Goal: Task Accomplishment & Management: Use online tool/utility

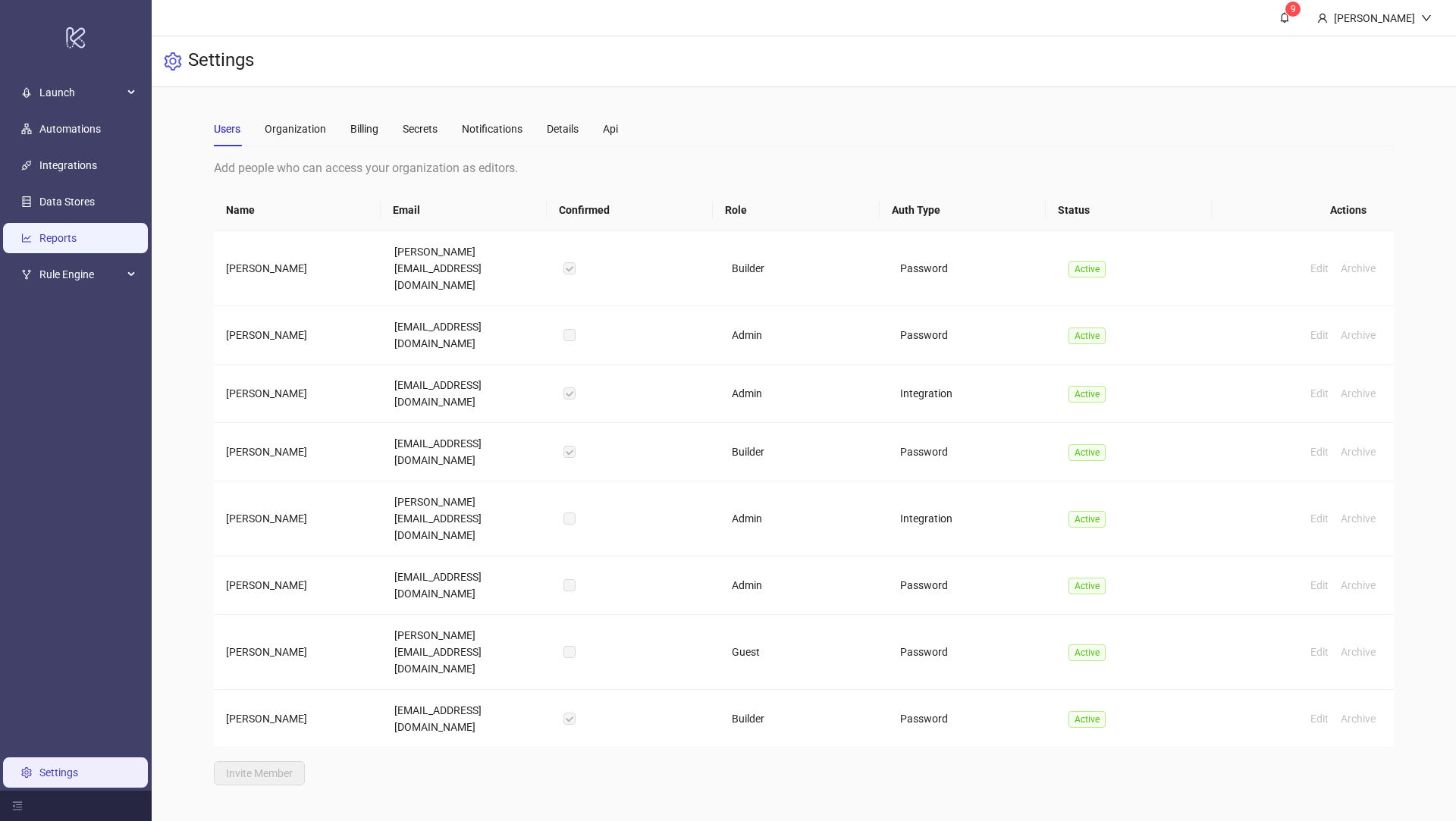
click at [70, 232] on link "Reports" at bounding box center [58, 238] width 38 height 12
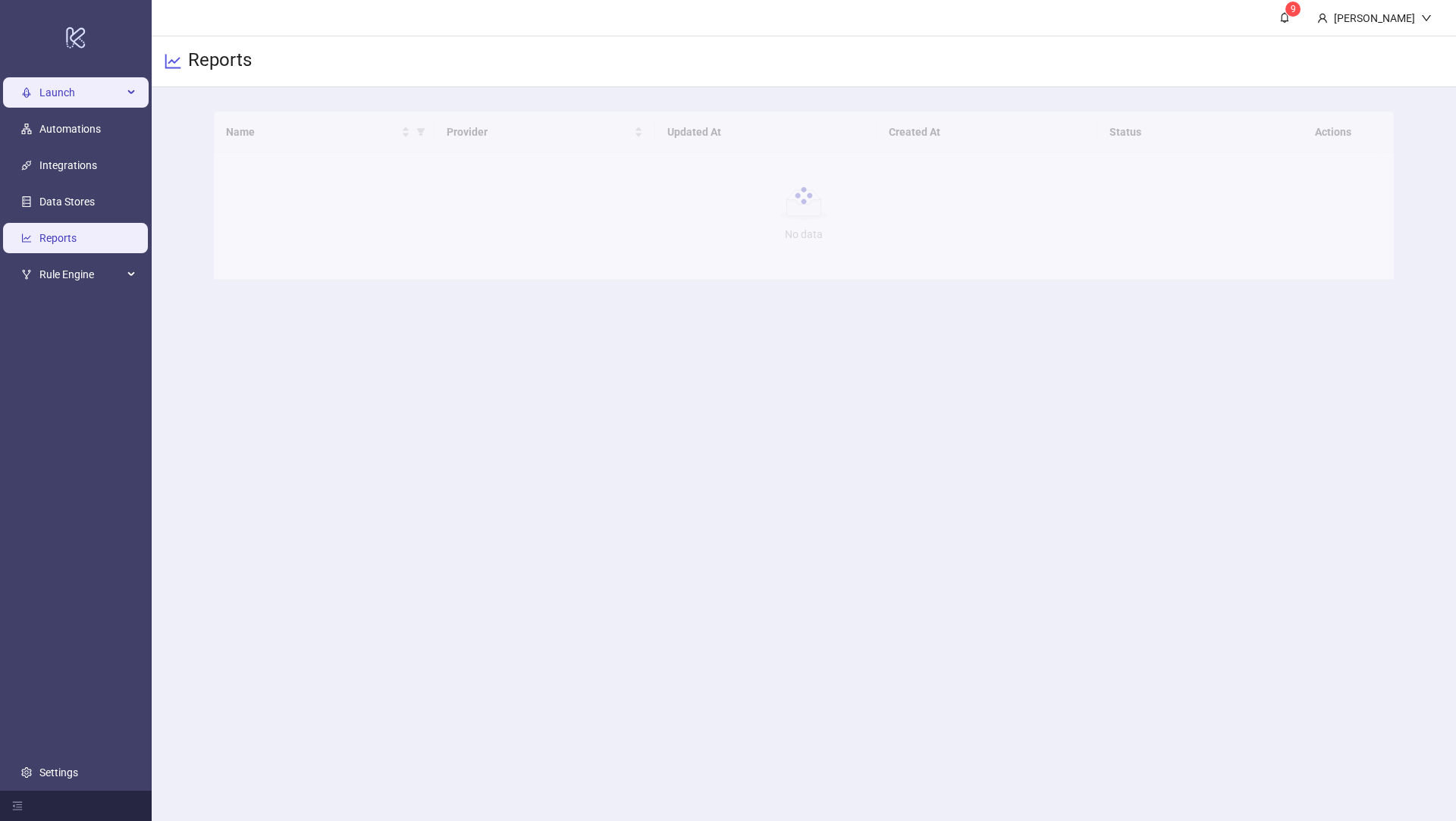
click at [64, 91] on span "Launch" at bounding box center [81, 93] width 83 height 30
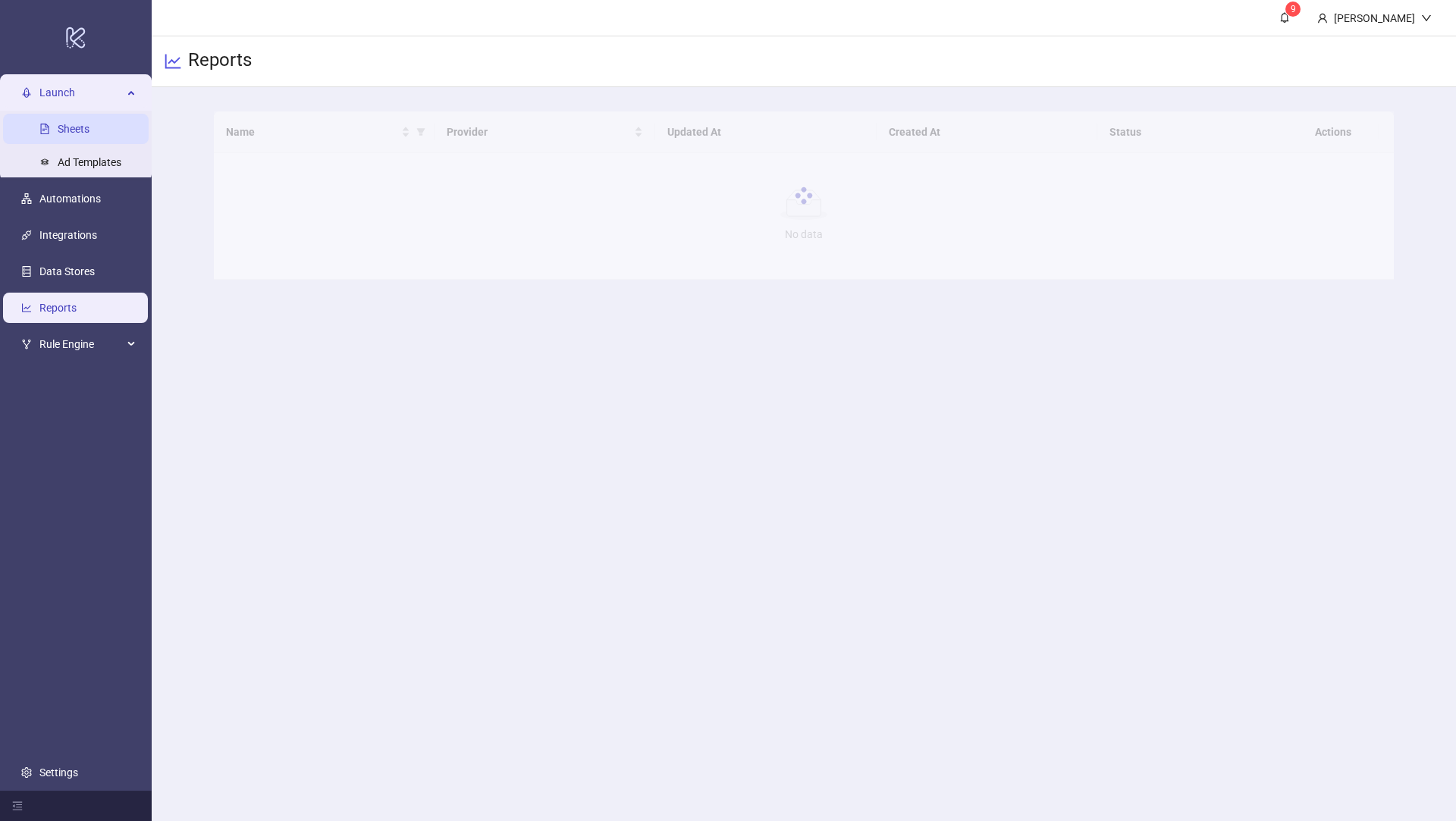
click at [62, 132] on link "Sheets" at bounding box center [73, 129] width 32 height 12
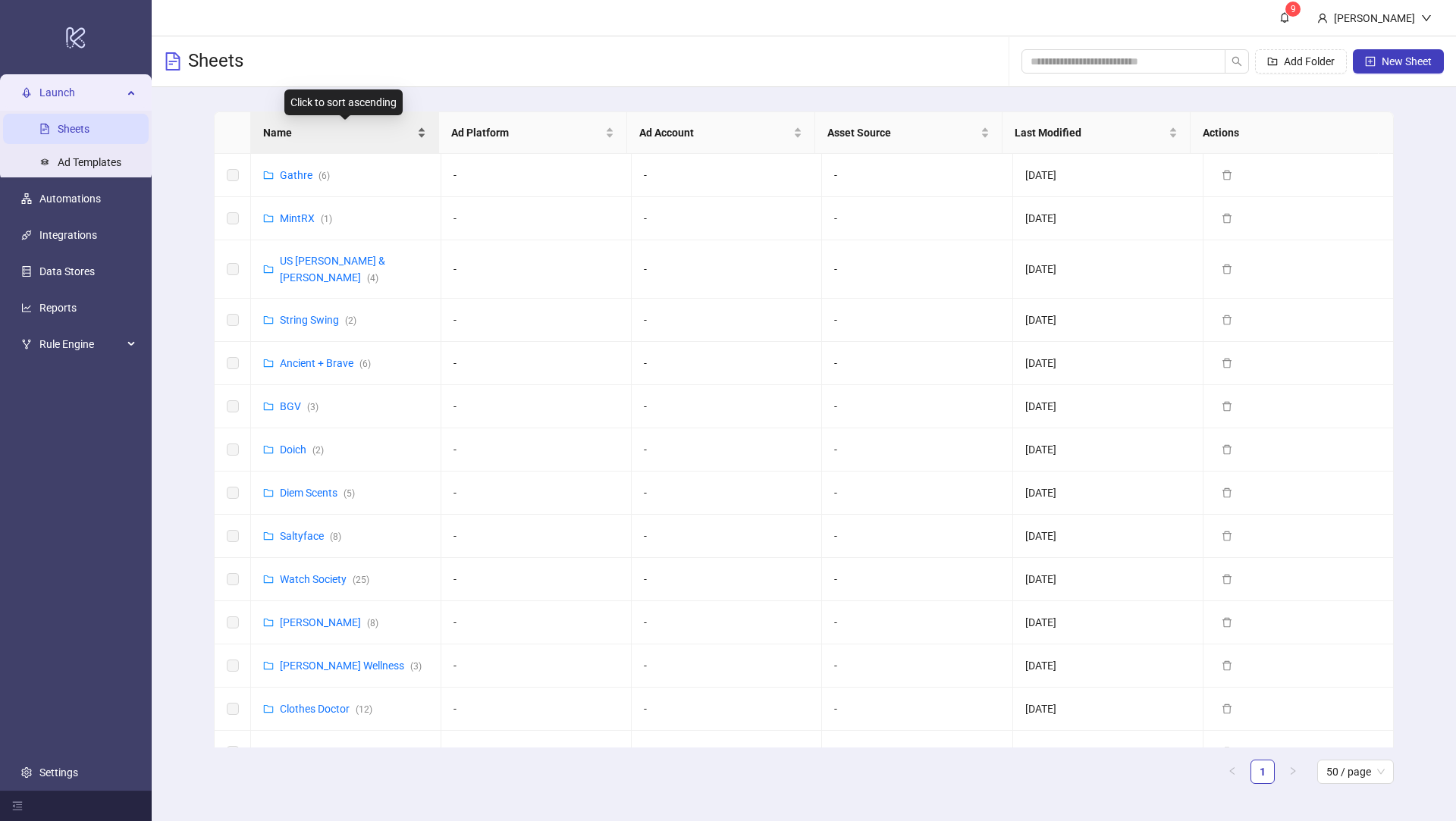
click at [291, 140] on span "Name" at bounding box center [338, 133] width 151 height 17
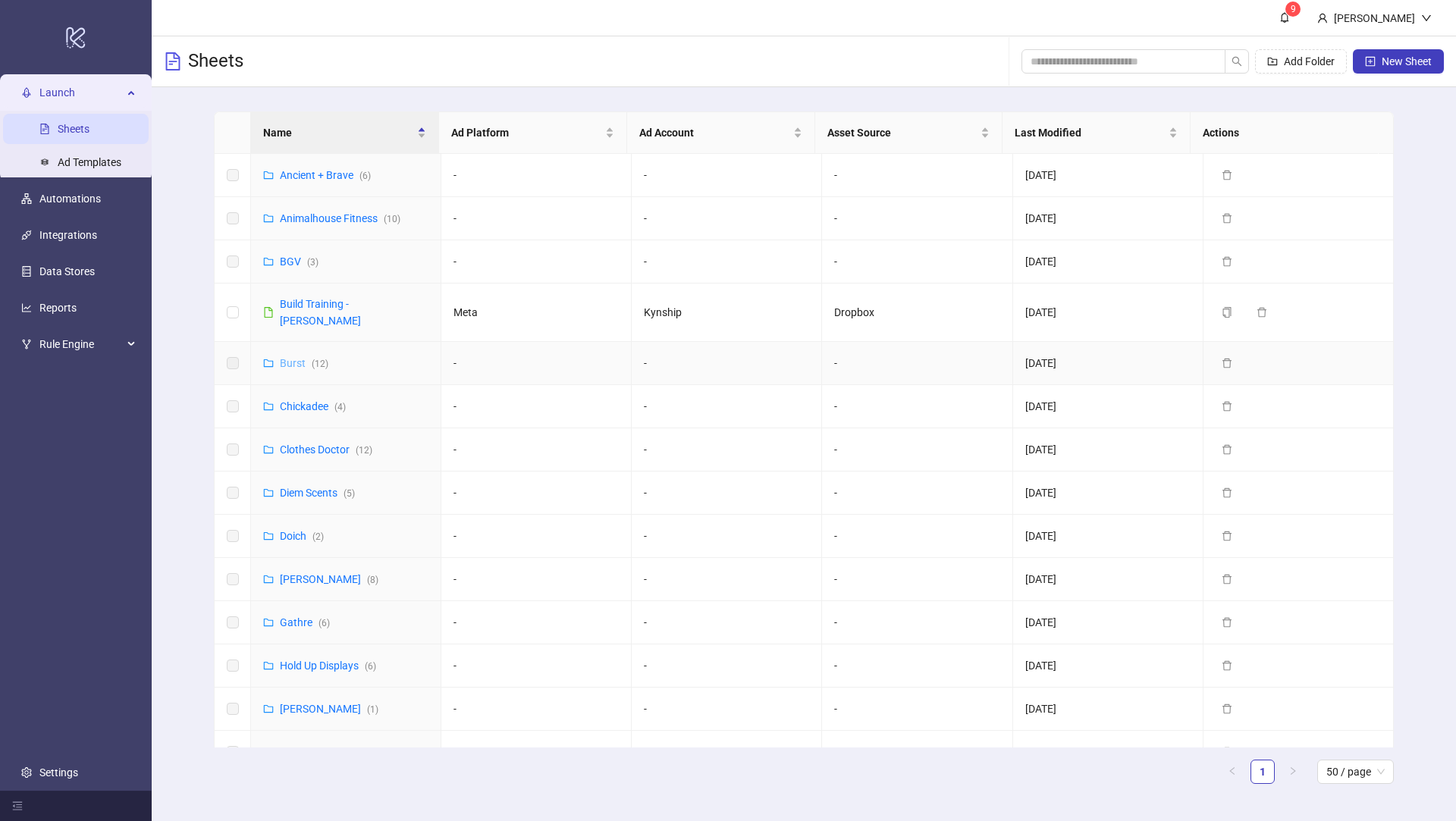
click at [292, 357] on link "Burst ( 12 )" at bounding box center [303, 363] width 49 height 12
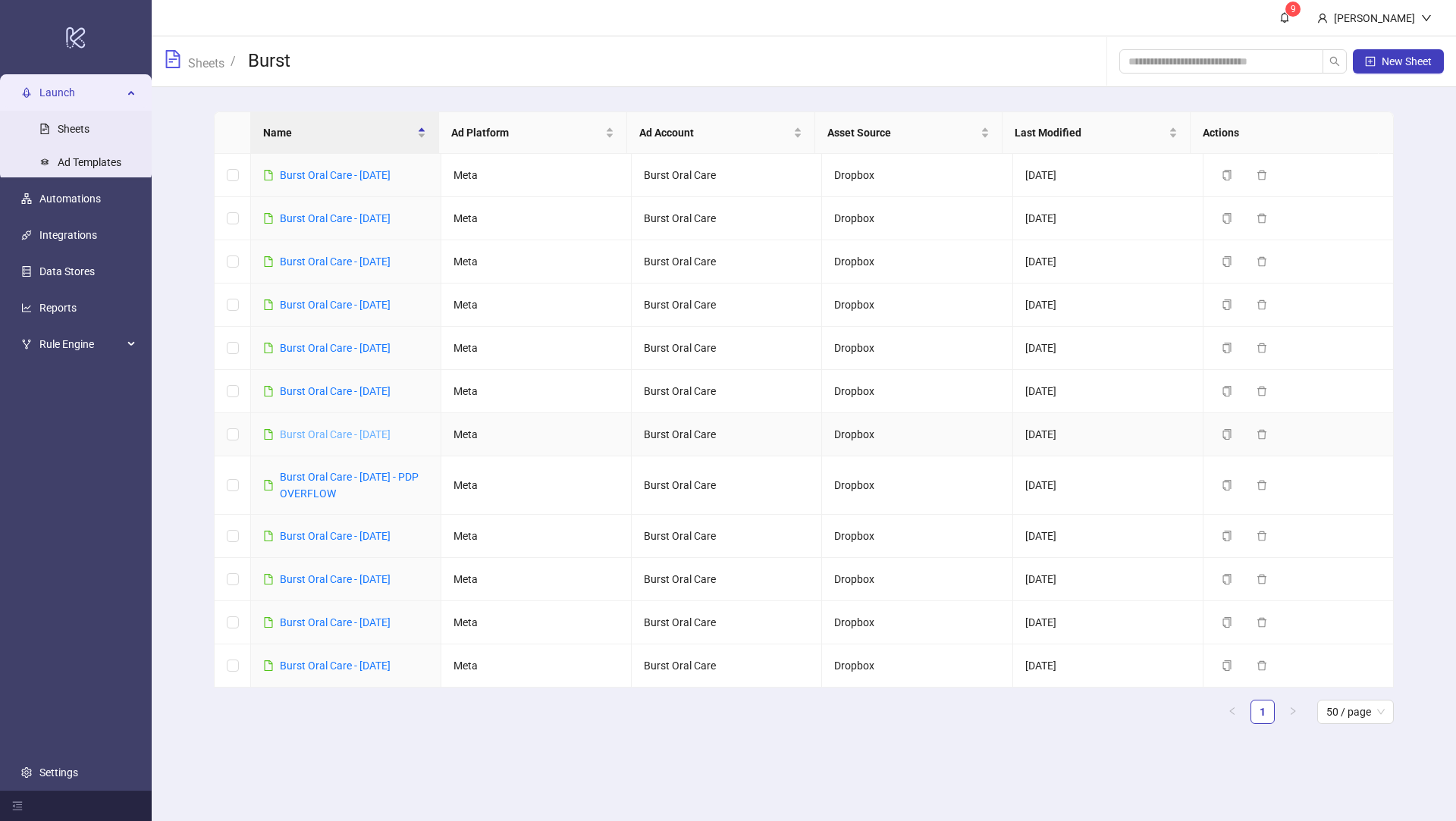
click at [357, 430] on link "Burst Oral Care - [DATE]" at bounding box center [335, 434] width 111 height 12
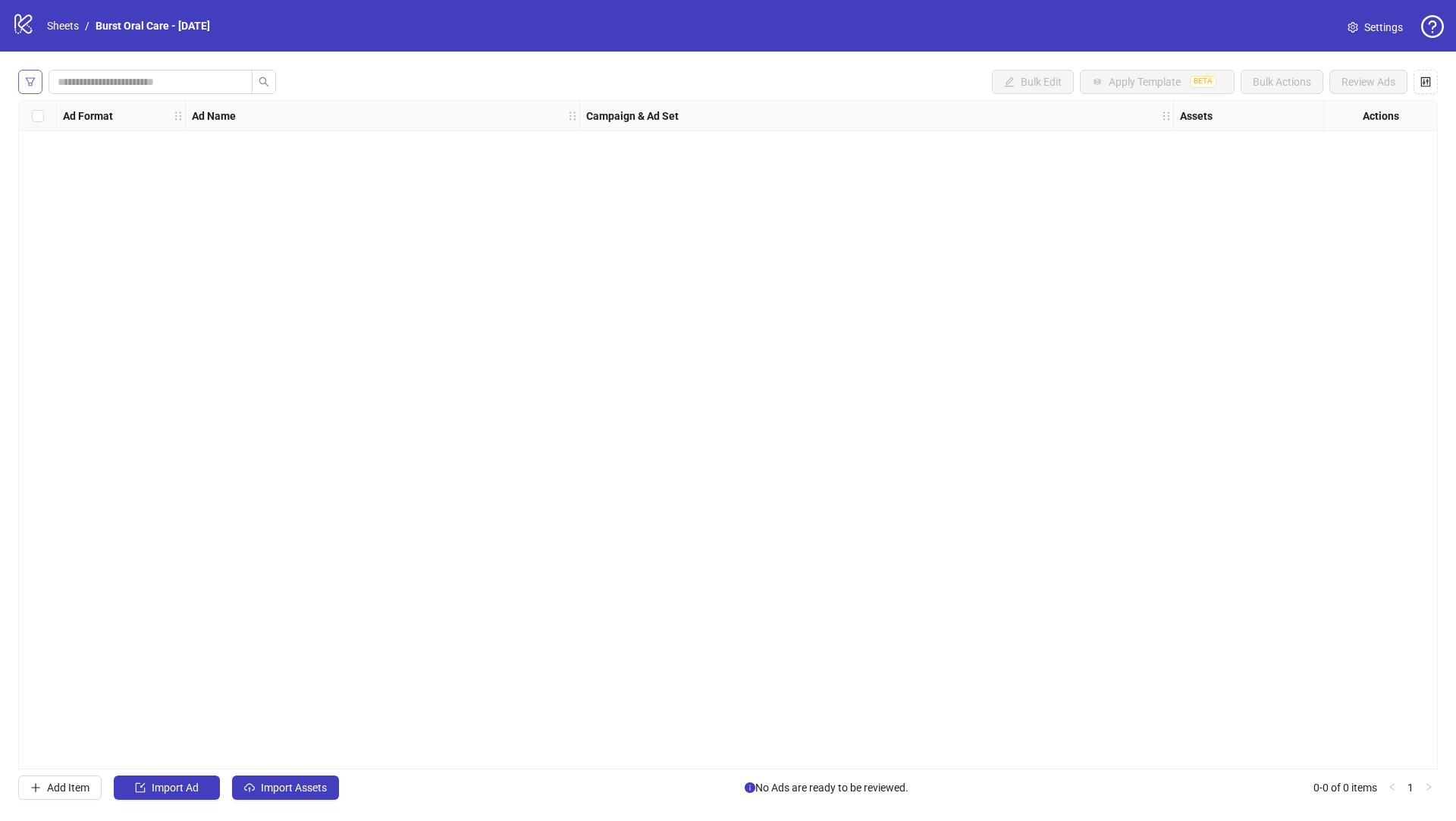
click at [27, 85] on icon "filter" at bounding box center [30, 81] width 10 height 10
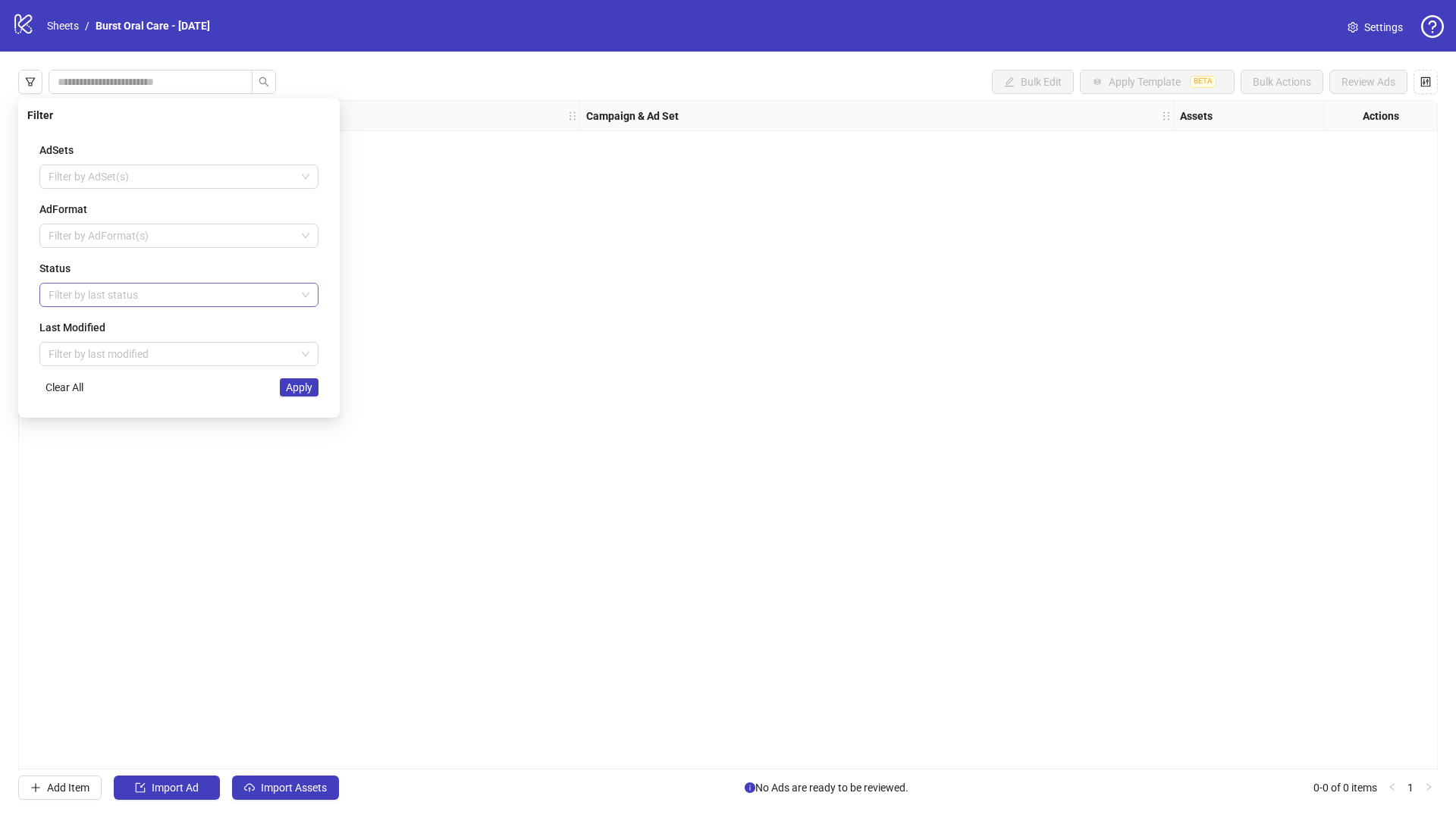
click at [101, 295] on div at bounding box center [171, 295] width 257 height 22
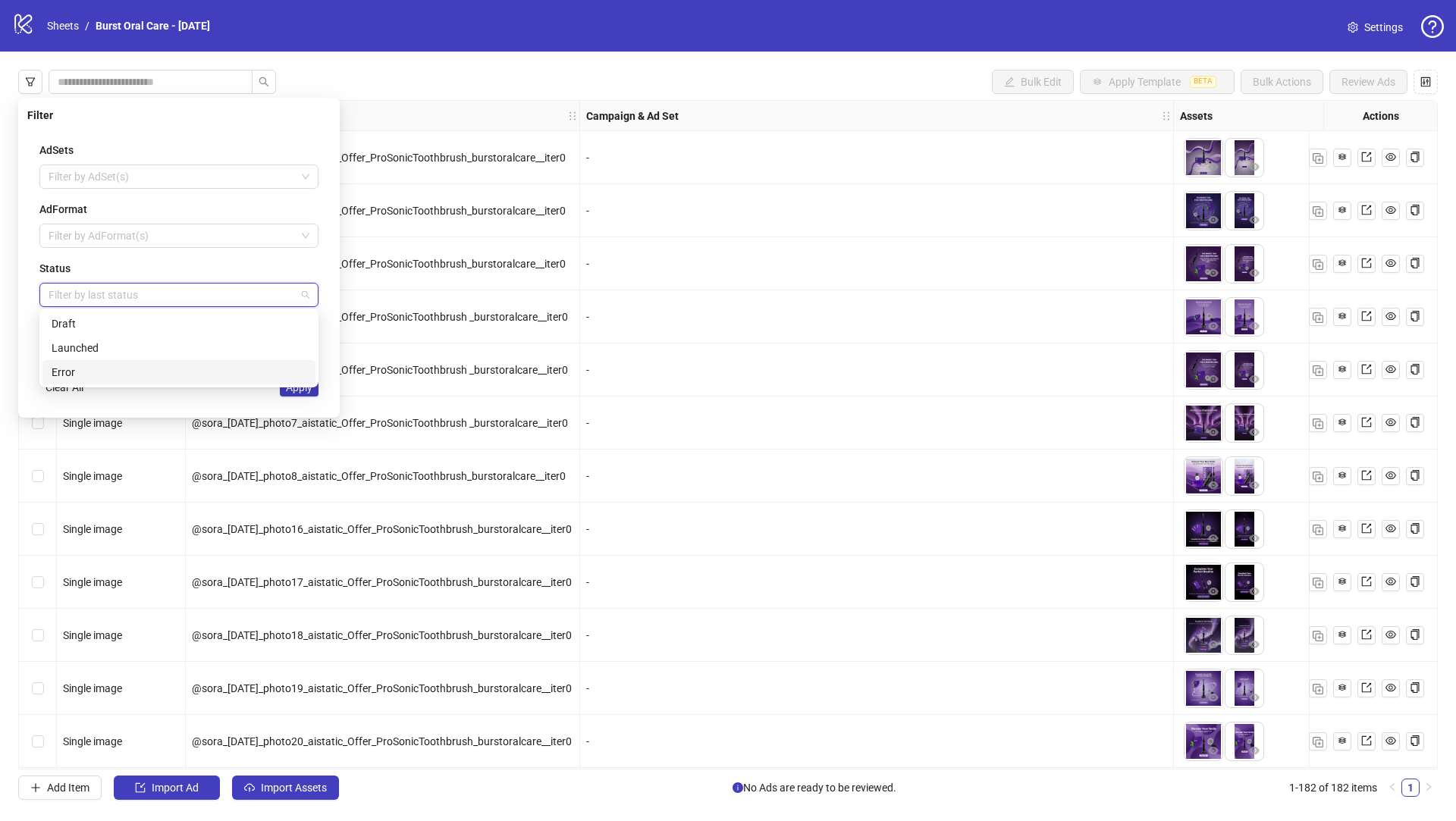
click at [106, 369] on div "Error" at bounding box center [179, 372] width 255 height 17
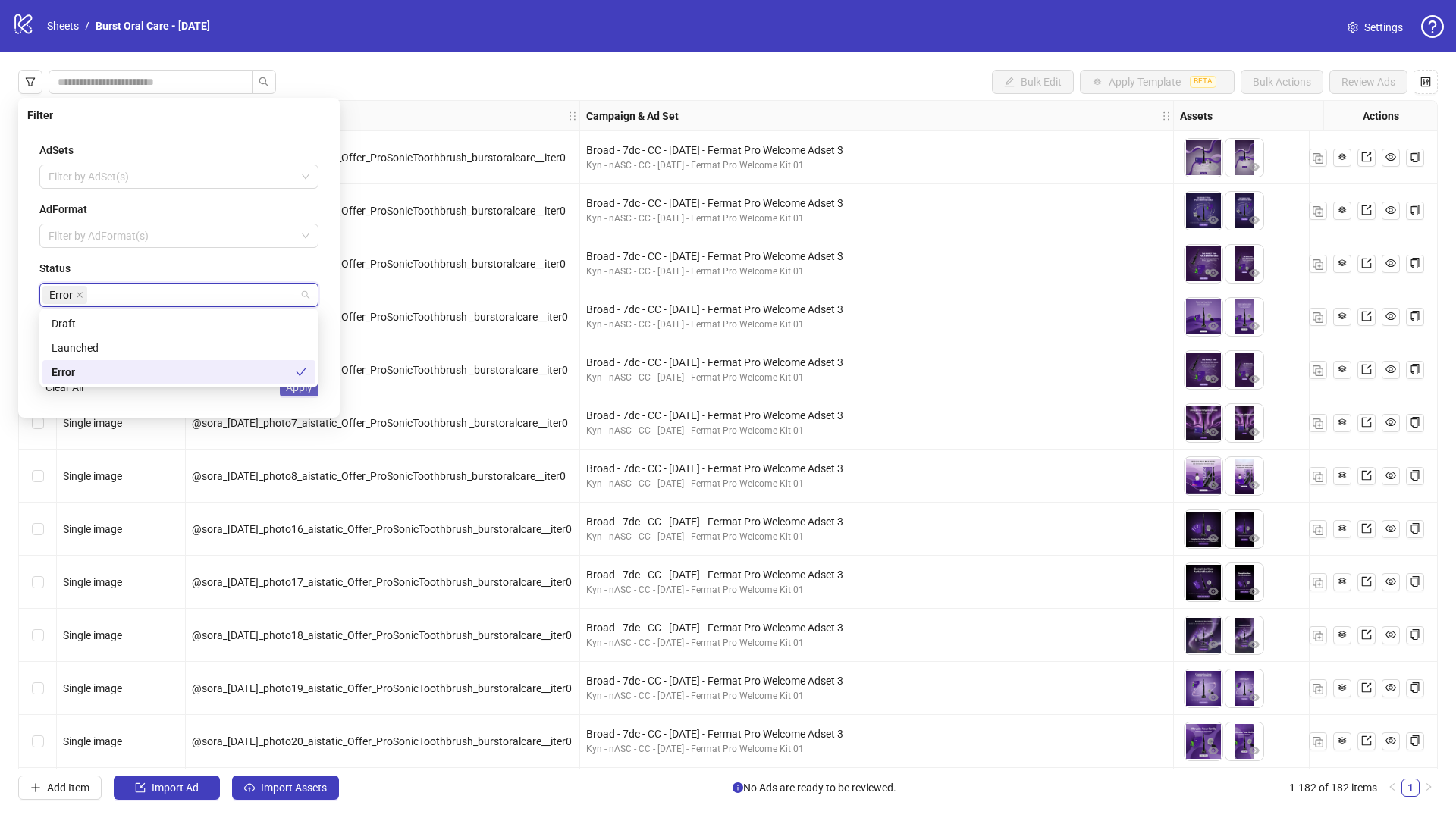
click at [307, 391] on span "Apply" at bounding box center [299, 387] width 26 height 12
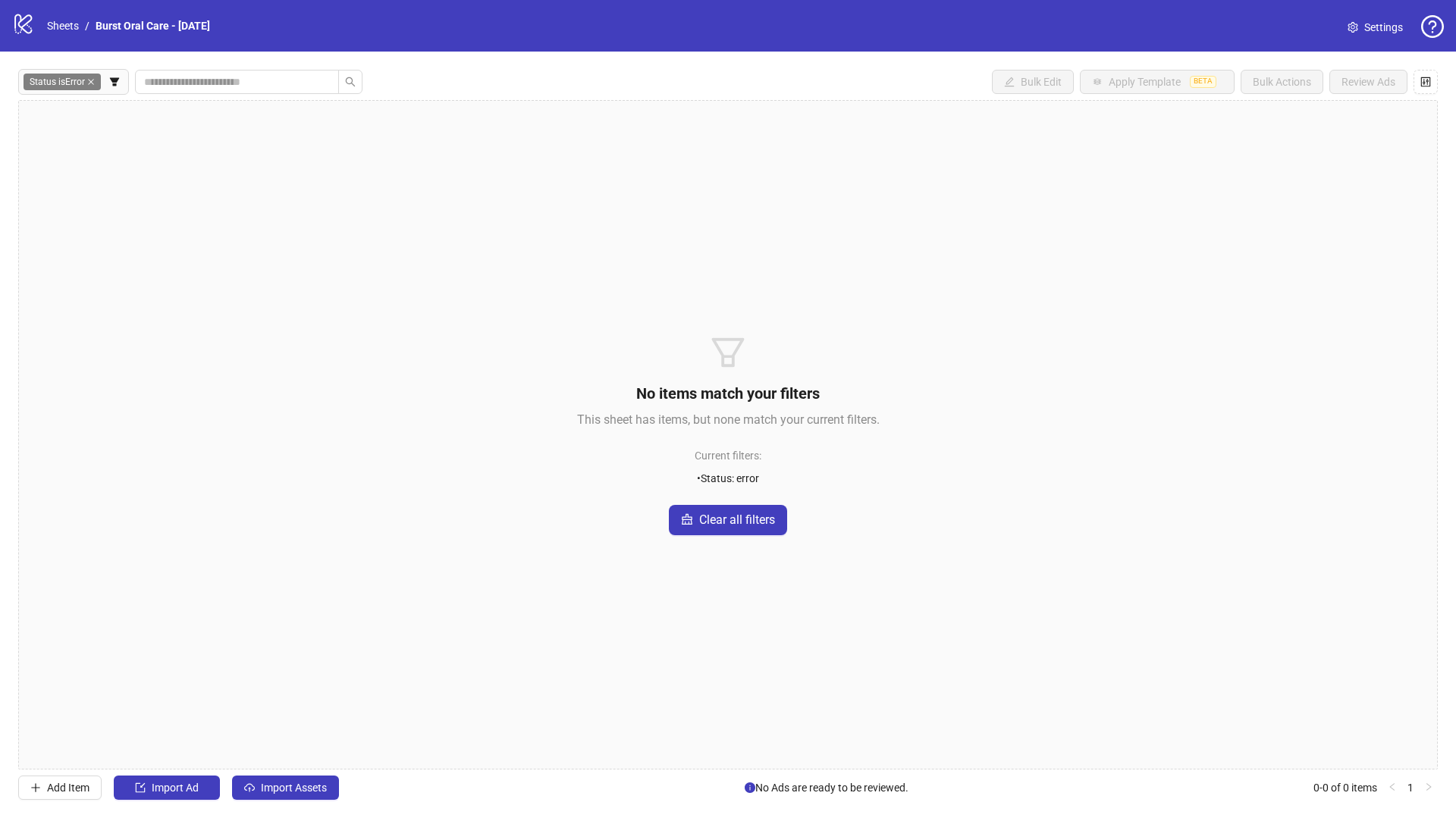
click at [95, 81] on icon "close" at bounding box center [90, 81] width 7 height 7
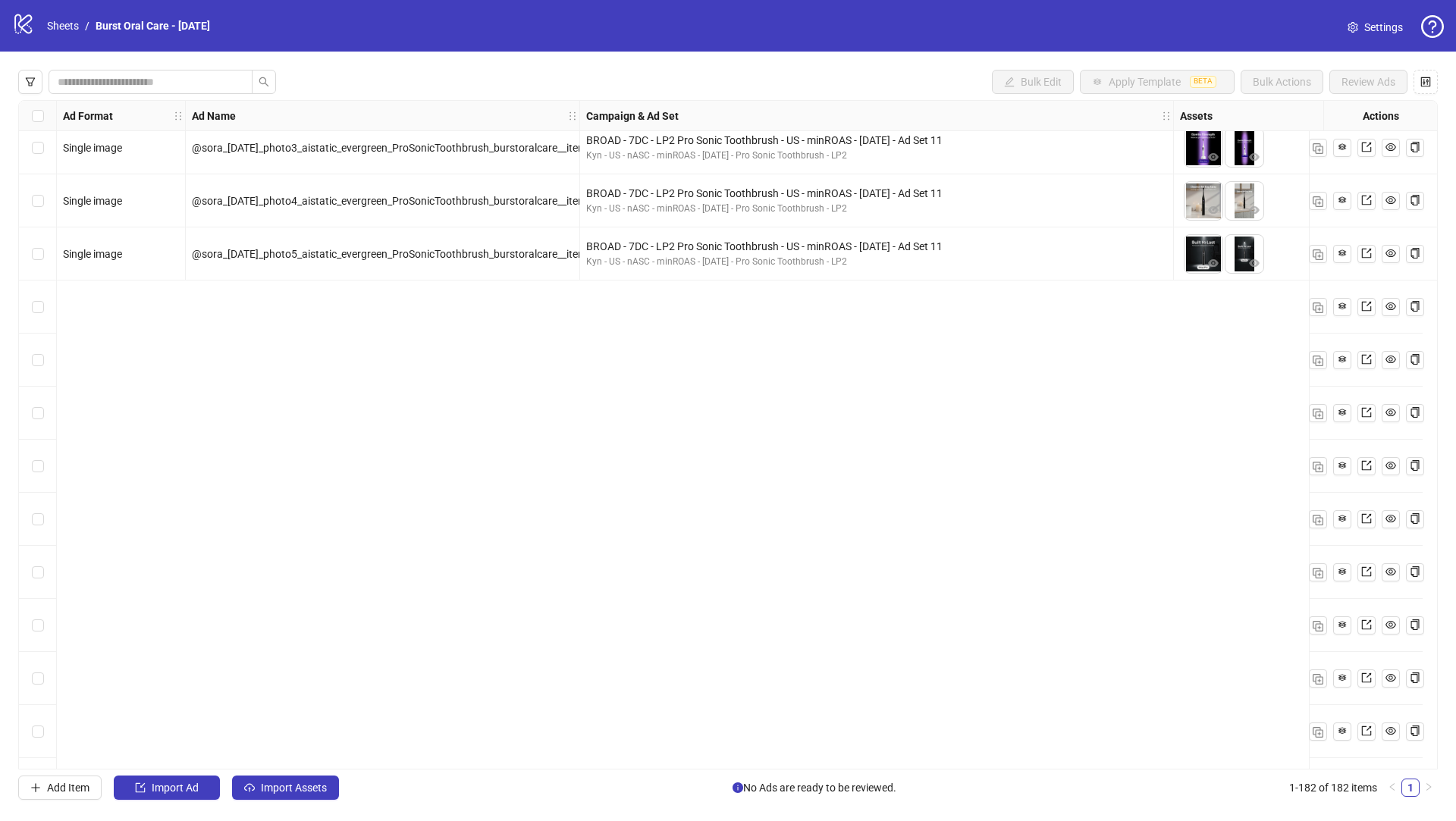
scroll to position [1161, 0]
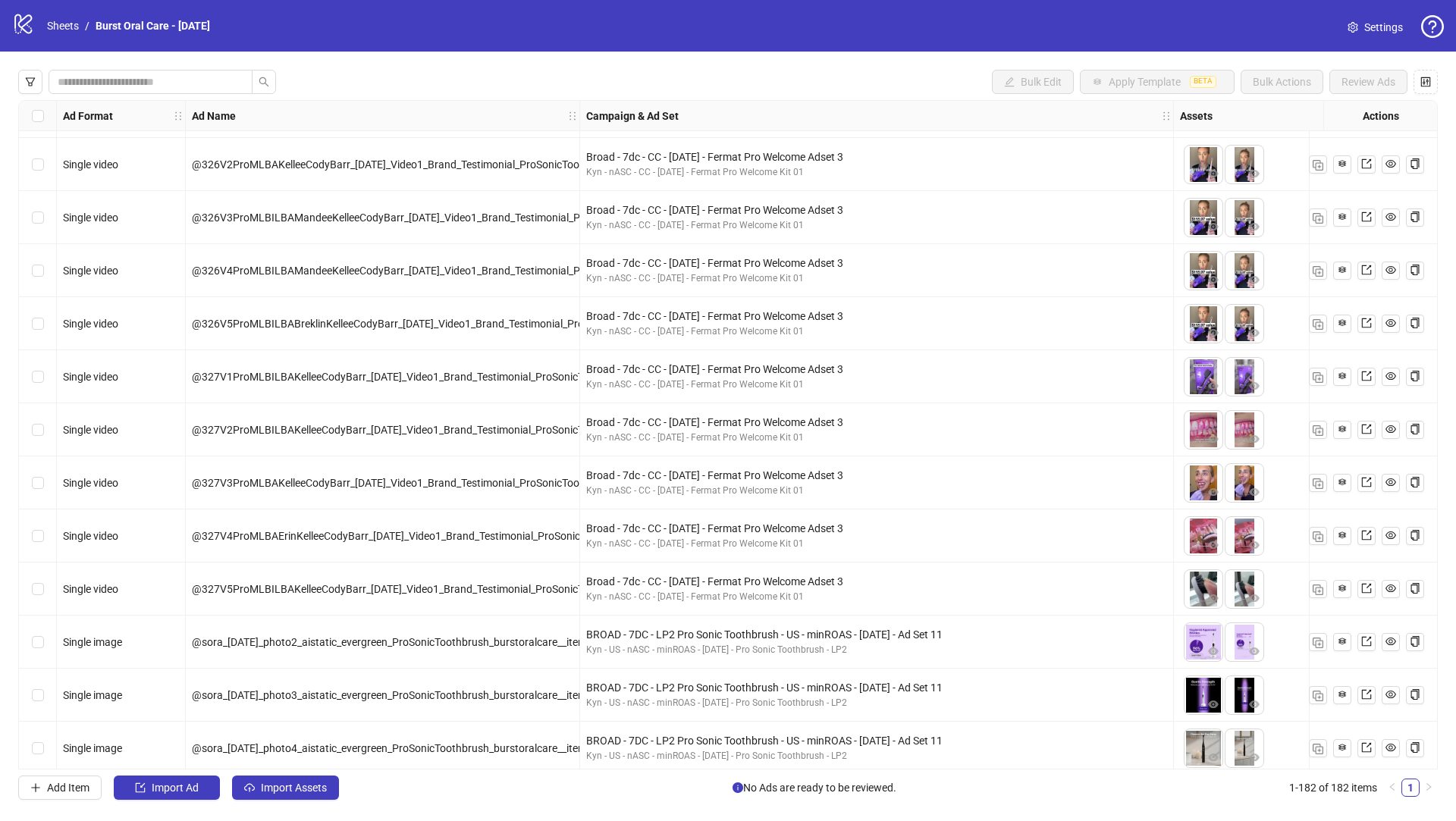
drag, startPoint x: 45, startPoint y: 642, endPoint x: 314, endPoint y: 591, distance: 273.8
click at [45, 642] on div "Select row 32" at bounding box center [38, 642] width 38 height 53
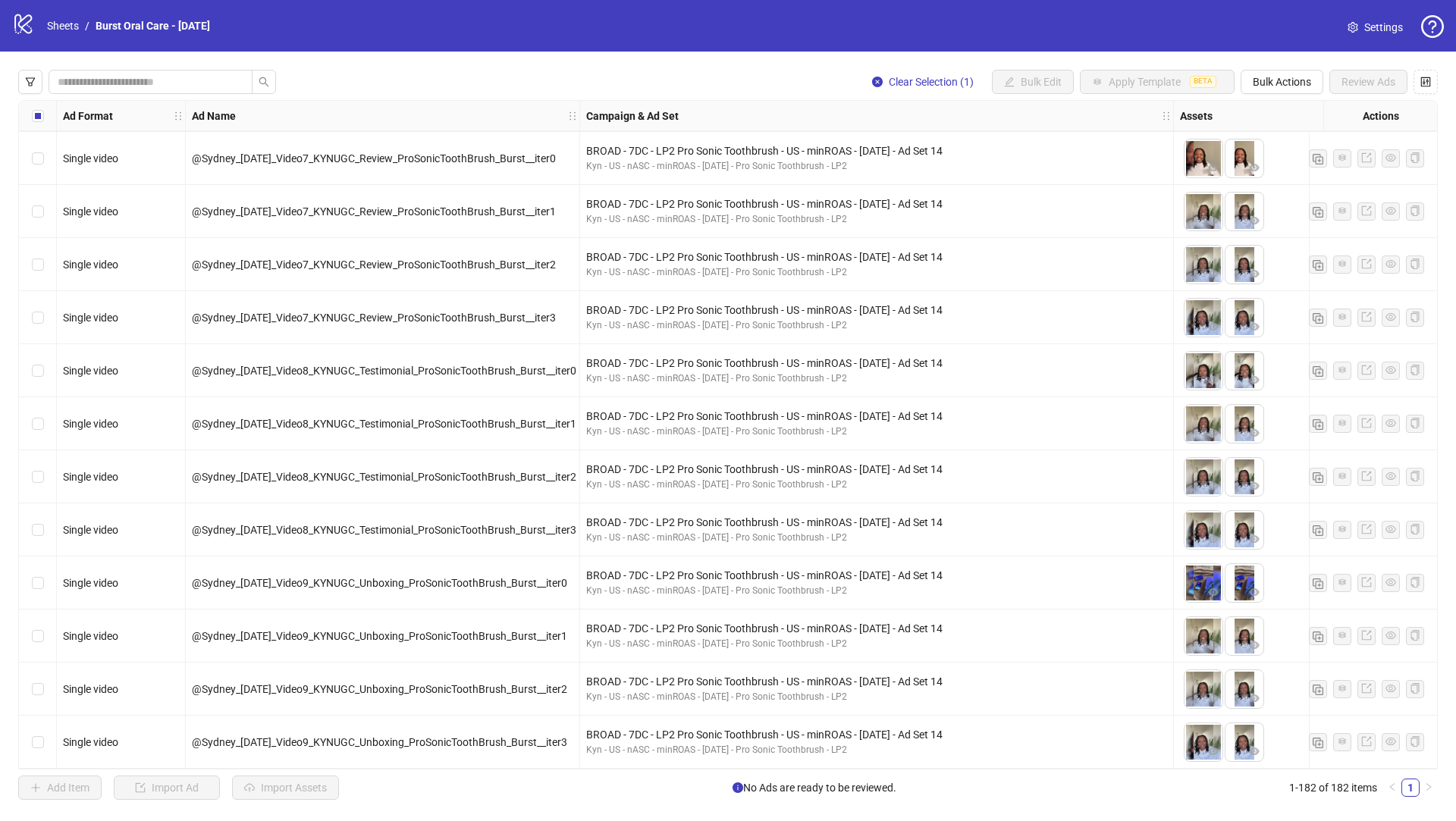
scroll to position [9028, 0]
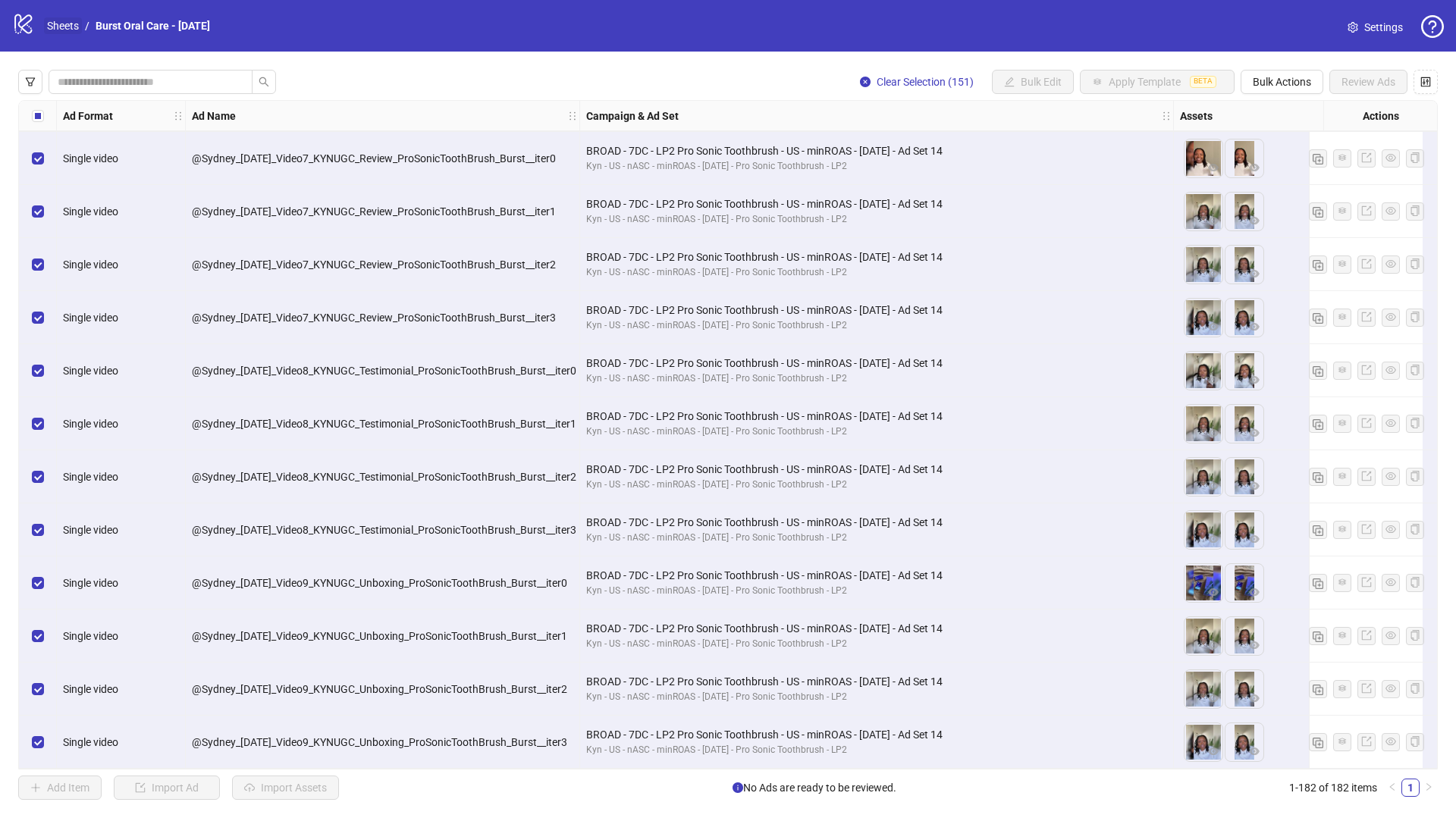
click at [57, 26] on link "Sheets" at bounding box center [62, 26] width 38 height 17
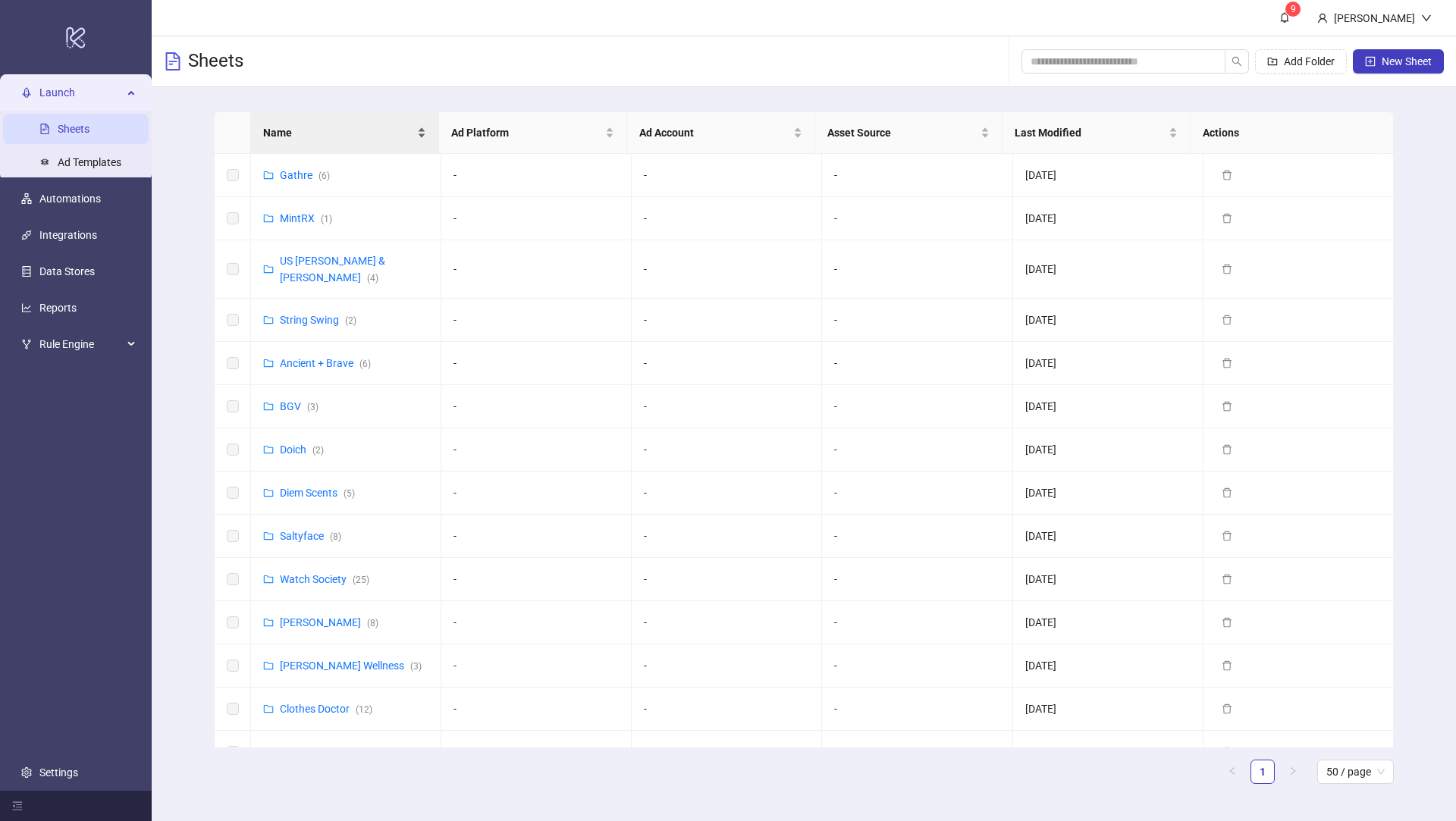
click at [323, 139] on span "Name" at bounding box center [338, 133] width 151 height 17
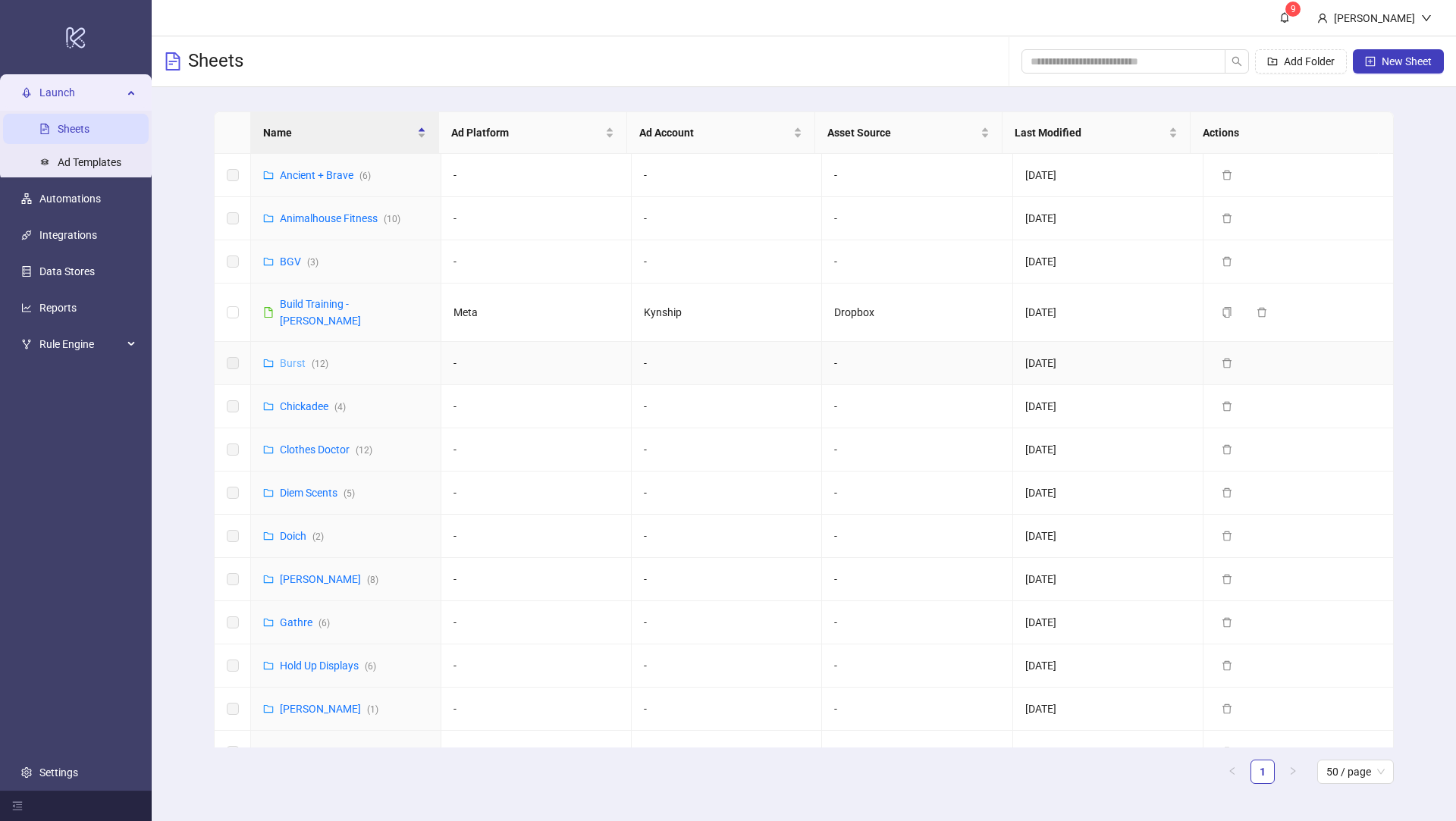
click at [295, 357] on link "Burst ( 12 )" at bounding box center [303, 363] width 49 height 12
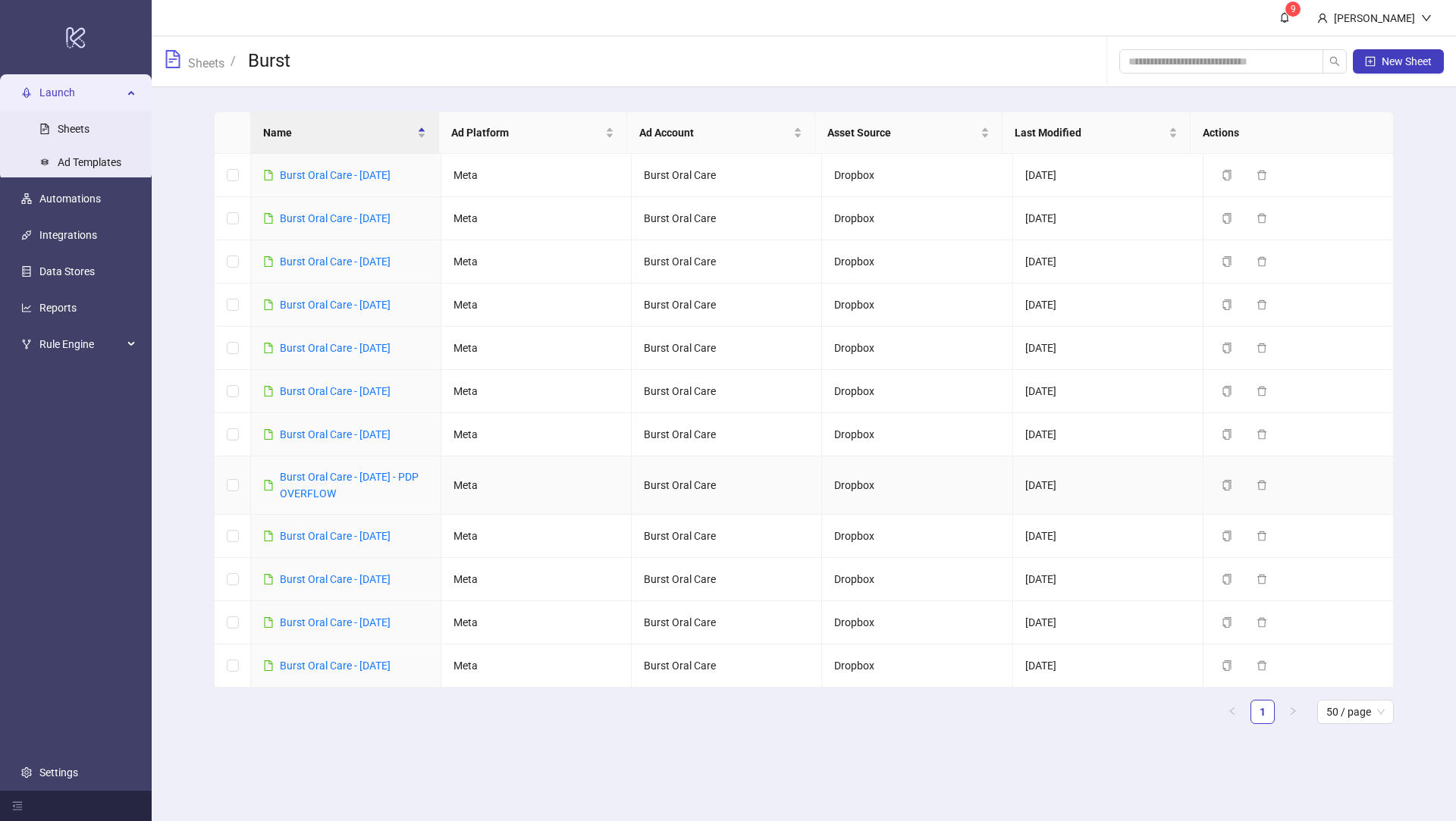
click at [349, 482] on div "Burst Oral Care - [DATE] - PDP OVERFLOW" at bounding box center [354, 486] width 149 height 34
click at [337, 477] on link "Burst Oral Care - [DATE] - PDP OVERFLOW" at bounding box center [349, 486] width 139 height 29
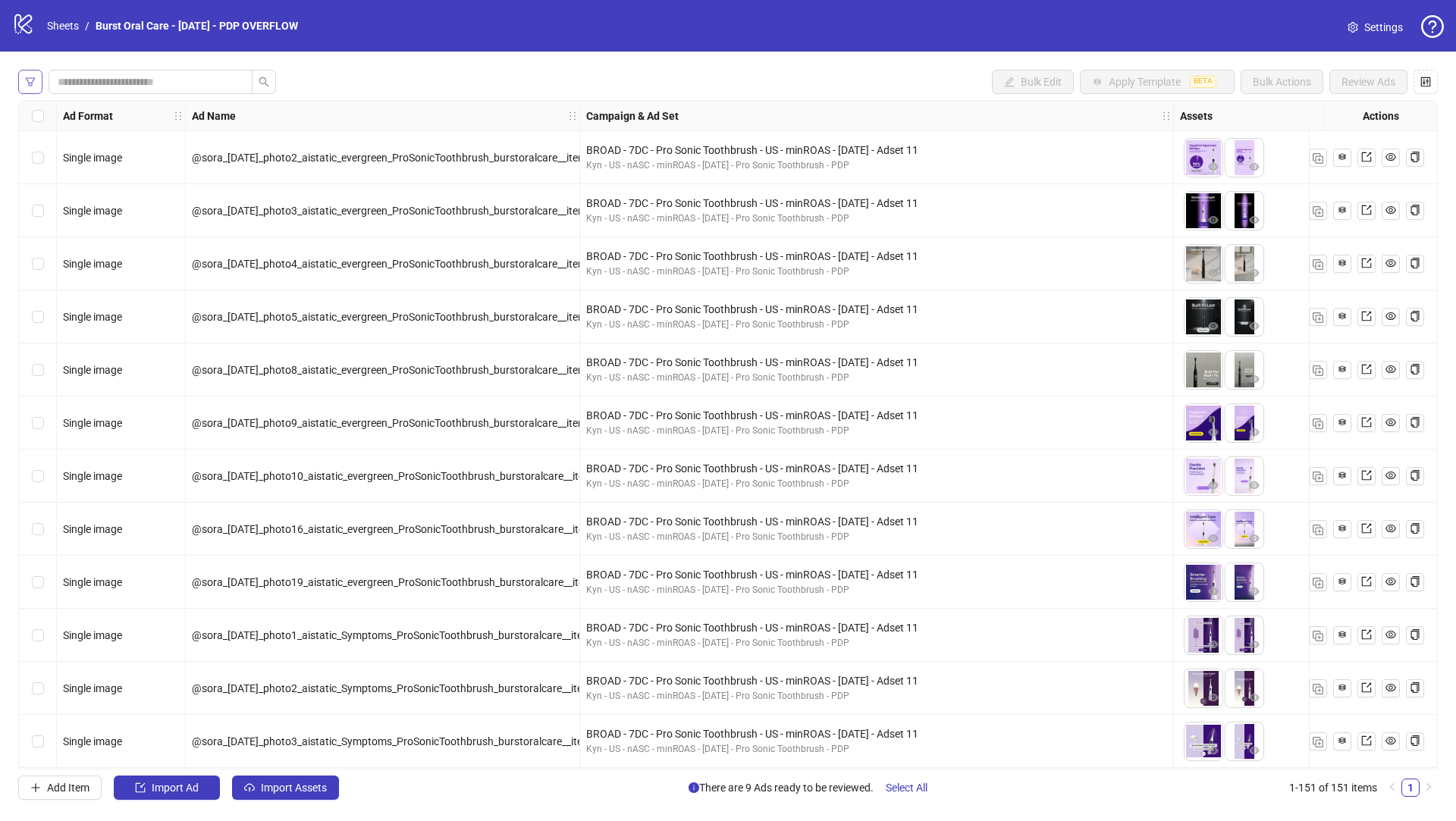
click at [34, 82] on icon "filter" at bounding box center [30, 81] width 10 height 10
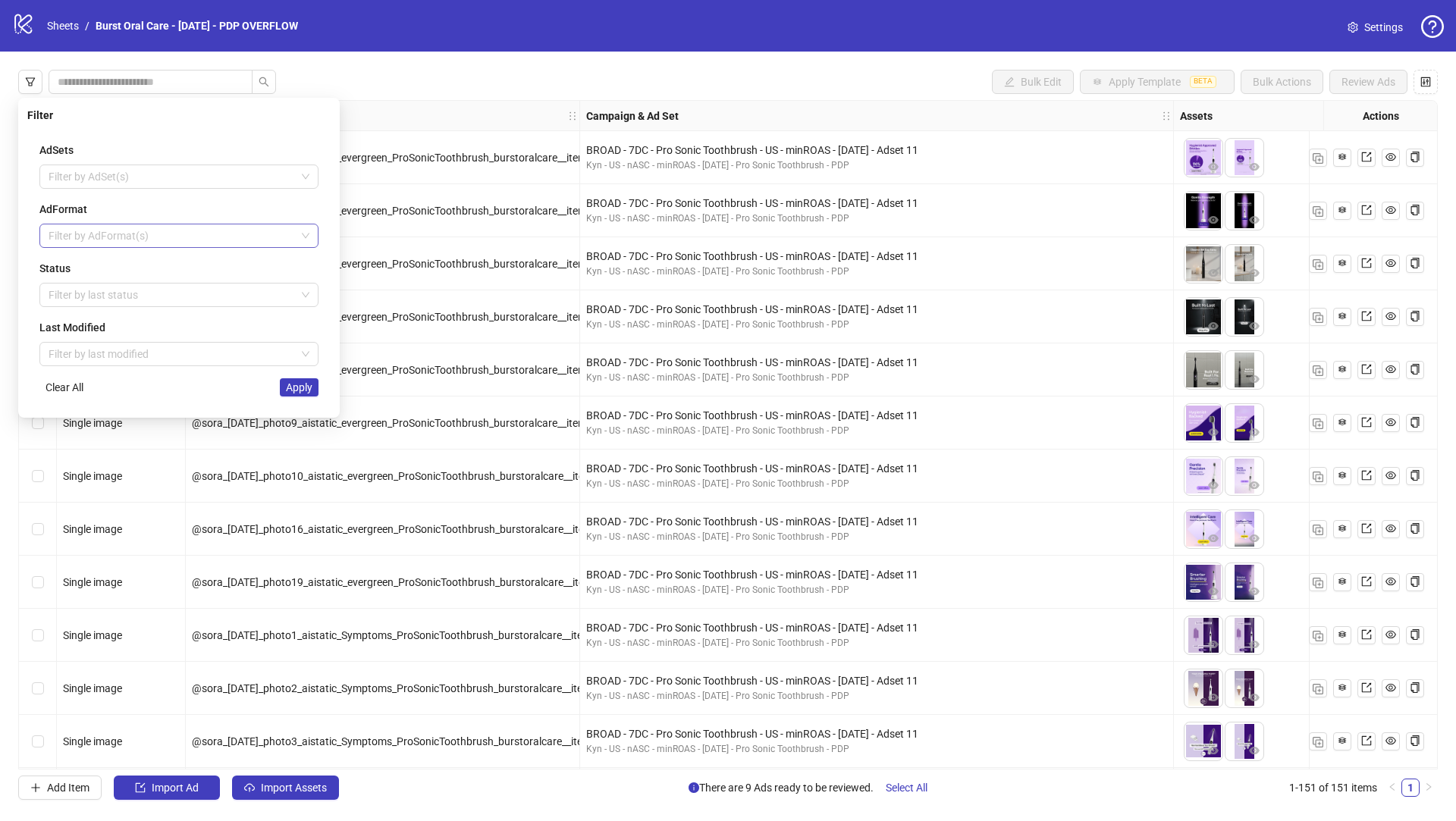
click at [104, 239] on div at bounding box center [171, 236] width 257 height 22
click at [264, 214] on div "AdFormat" at bounding box center [178, 209] width 279 height 17
click at [242, 291] on div at bounding box center [171, 295] width 257 height 22
click at [133, 366] on div "Error" at bounding box center [179, 372] width 255 height 17
click at [310, 387] on div "launched error Draft Launched Error" at bounding box center [178, 347] width 279 height 79
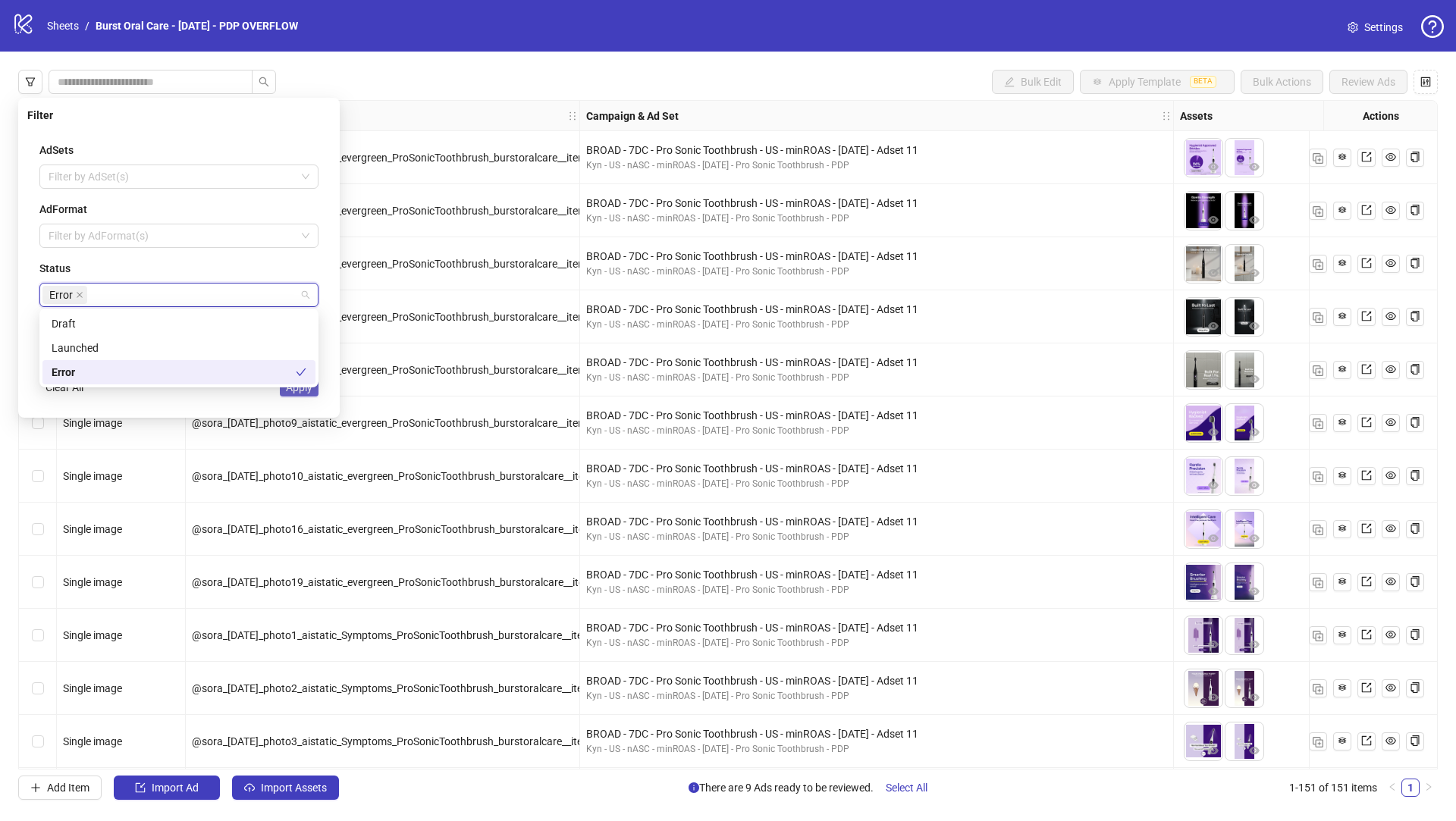
click at [307, 391] on span "Apply" at bounding box center [299, 387] width 26 height 12
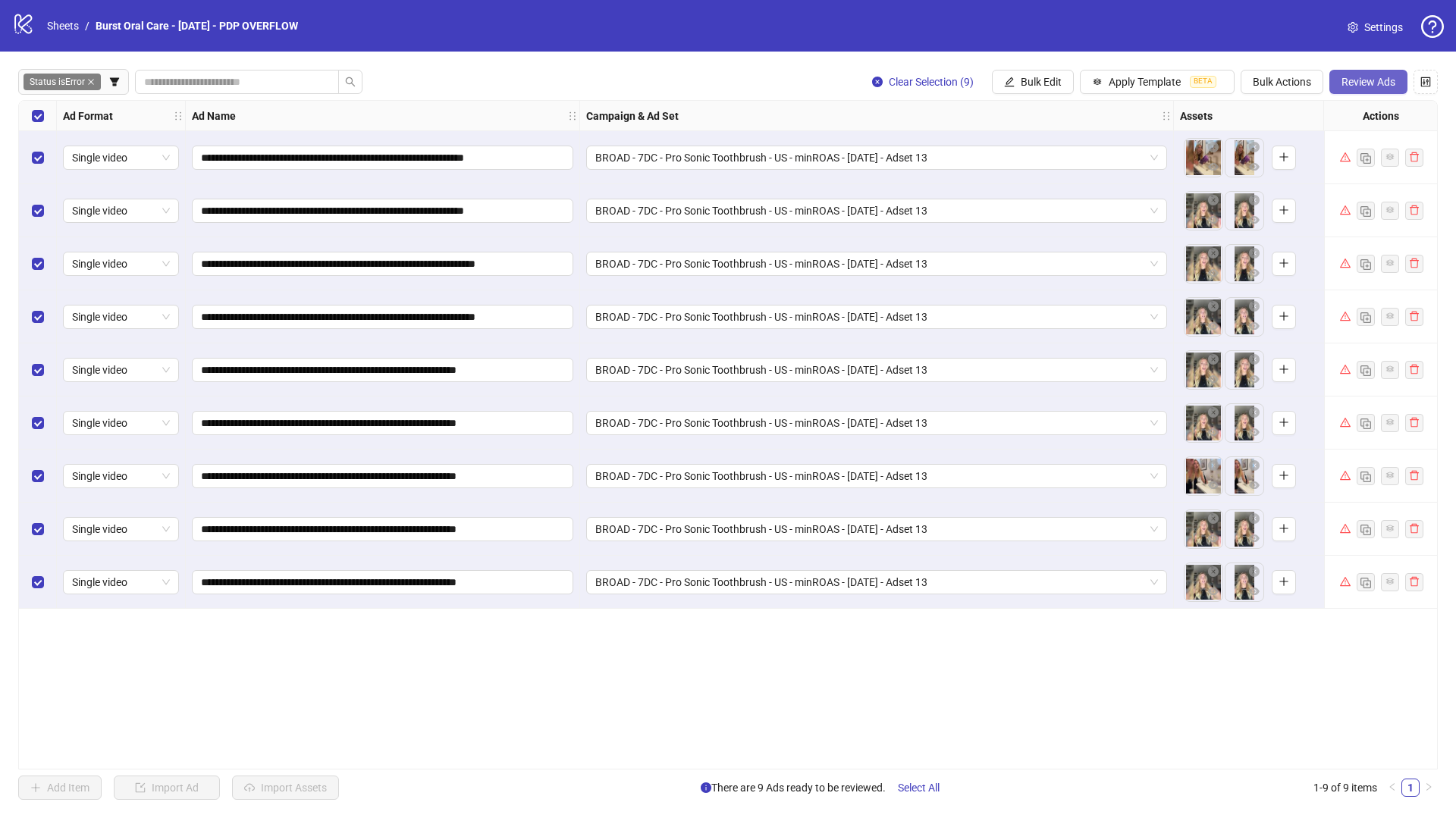
click at [1367, 82] on span "Review Ads" at bounding box center [1368, 81] width 54 height 12
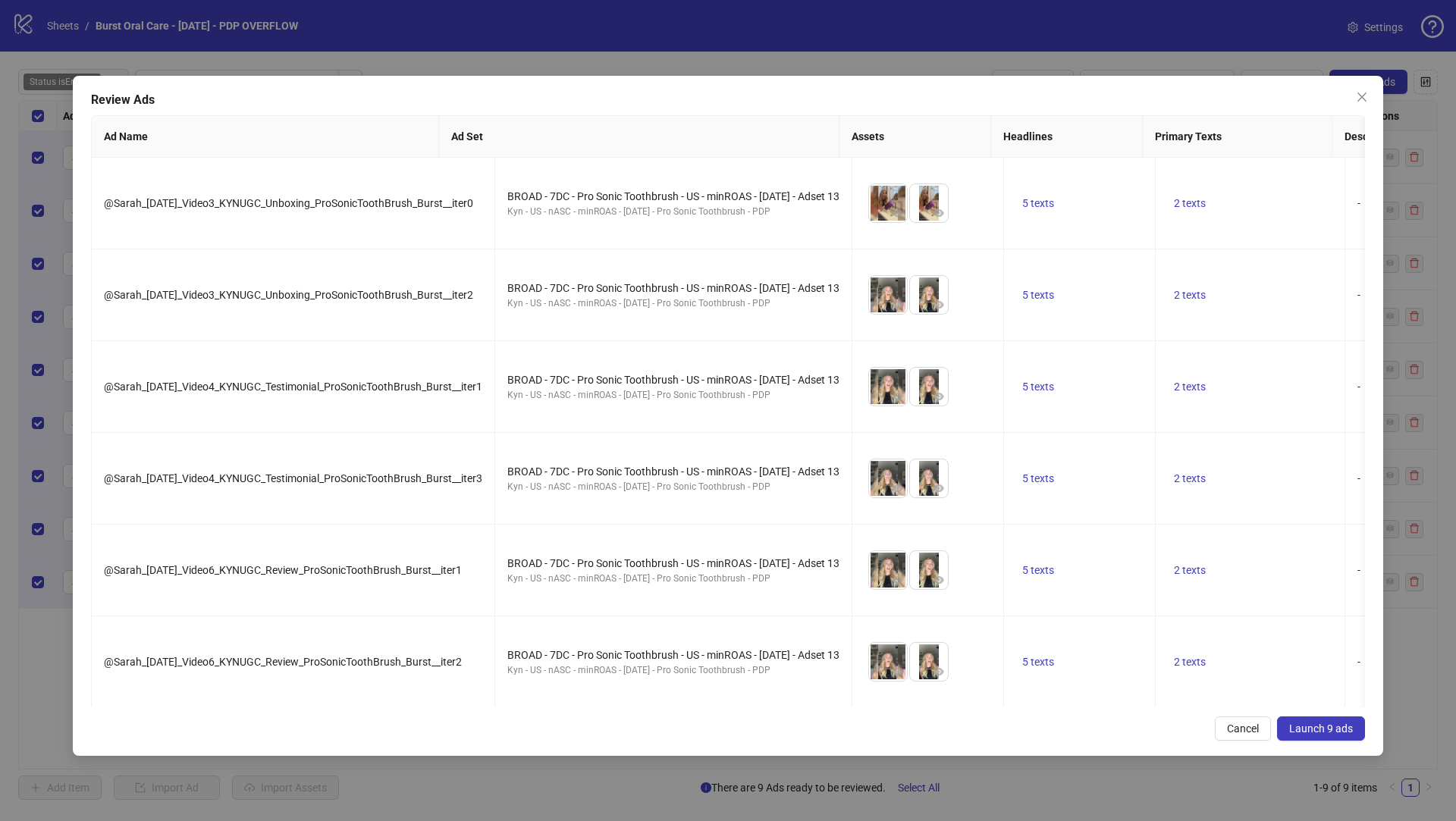
click at [1299, 728] on span "Launch 9 ads" at bounding box center [1321, 728] width 64 height 12
